Goal: Information Seeking & Learning: Learn about a topic

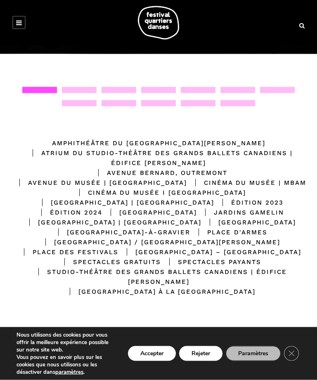
scroll to position [152, 0]
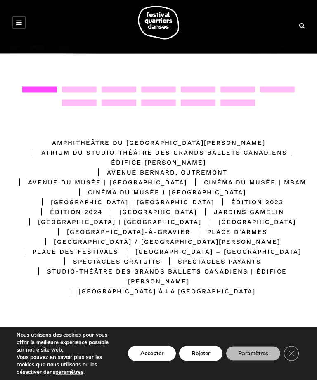
click at [146, 217] on div "[GEOGRAPHIC_DATA]" at bounding box center [149, 212] width 94 height 10
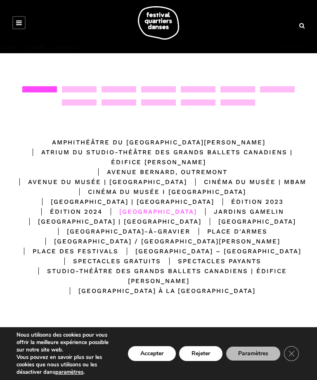
click at [149, 216] on div "[GEOGRAPHIC_DATA]" at bounding box center [149, 212] width 94 height 10
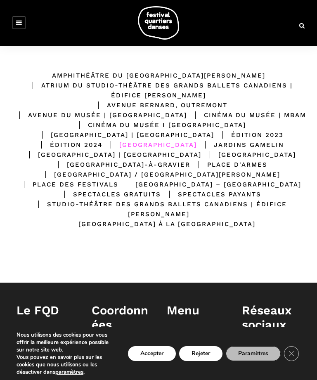
scroll to position [219, 0]
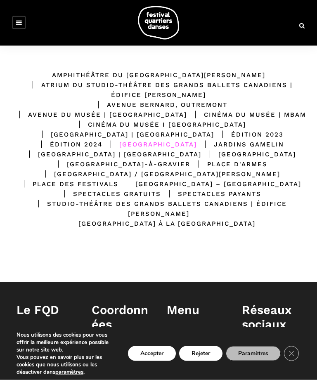
click at [147, 149] on div "[GEOGRAPHIC_DATA]" at bounding box center [149, 144] width 94 height 10
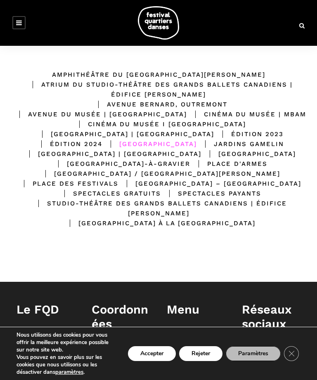
click at [128, 139] on div "[GEOGRAPHIC_DATA] | [GEOGRAPHIC_DATA]" at bounding box center [124, 134] width 180 height 10
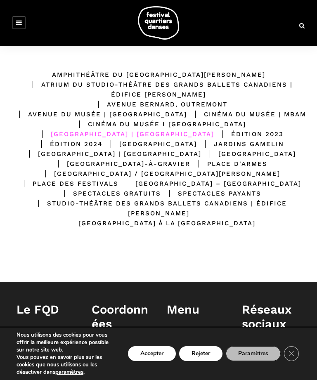
click at [124, 149] on div "[GEOGRAPHIC_DATA]" at bounding box center [149, 144] width 94 height 10
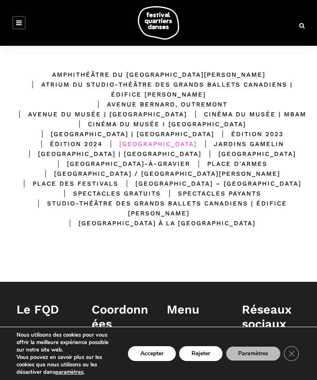
click at [218, 149] on div "Jardins Gamelin" at bounding box center [240, 144] width 87 height 10
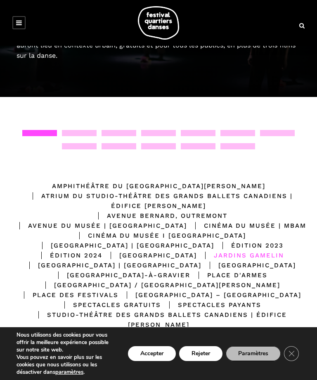
scroll to position [108, 0]
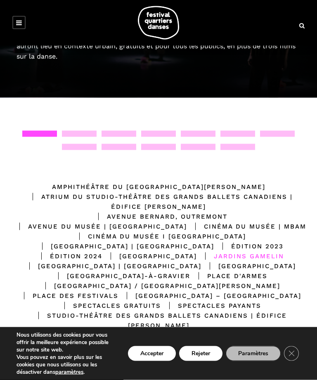
click at [77, 138] on div at bounding box center [158, 144] width 300 height 26
click at [79, 131] on div at bounding box center [79, 134] width 35 height 6
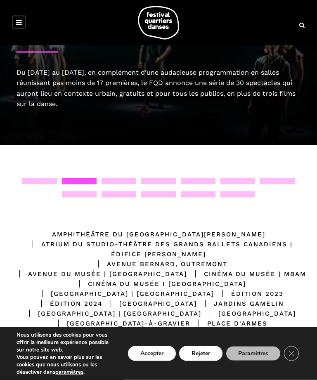
scroll to position [0, 0]
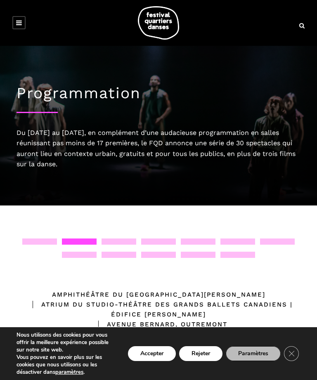
click at [25, 25] on link at bounding box center [18, 22] width 13 height 13
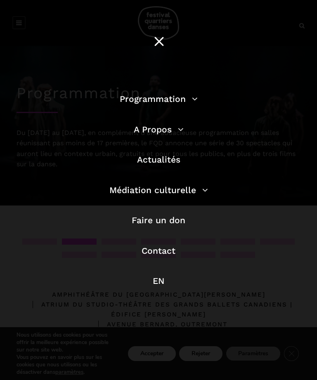
click at [190, 101] on link "Programmation" at bounding box center [159, 99] width 78 height 10
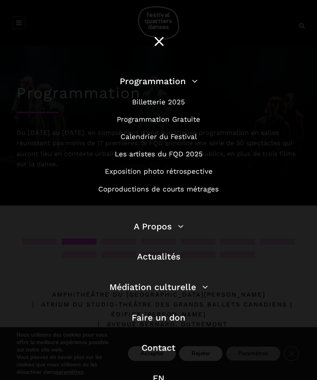
click at [189, 122] on link "Programmation Gratuite" at bounding box center [158, 119] width 83 height 8
